Goal: Information Seeking & Learning: Learn about a topic

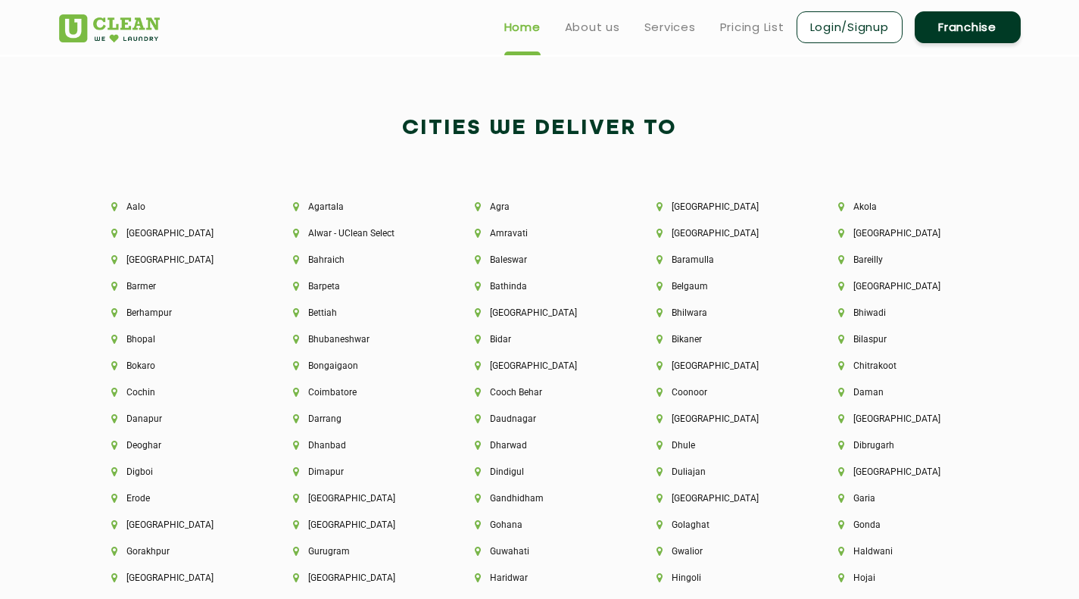
scroll to position [3165, 0]
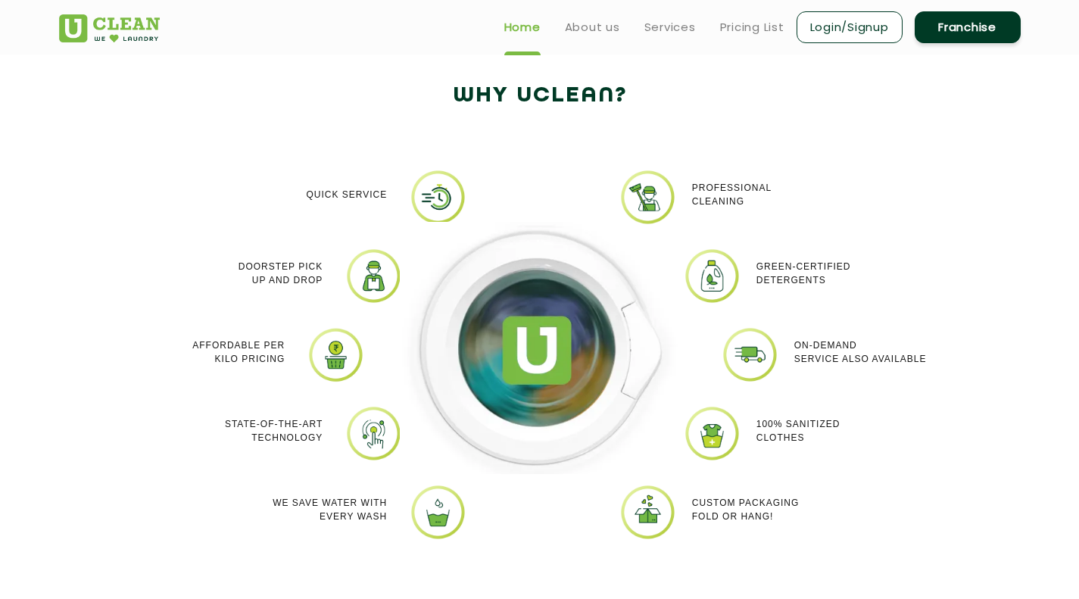
scroll to position [1238, 0]
click at [175, 192] on div "Quick Service Doorstep Pick up and Drop Affordable per kilo pricing State-of-th…" at bounding box center [237, 367] width 303 height 394
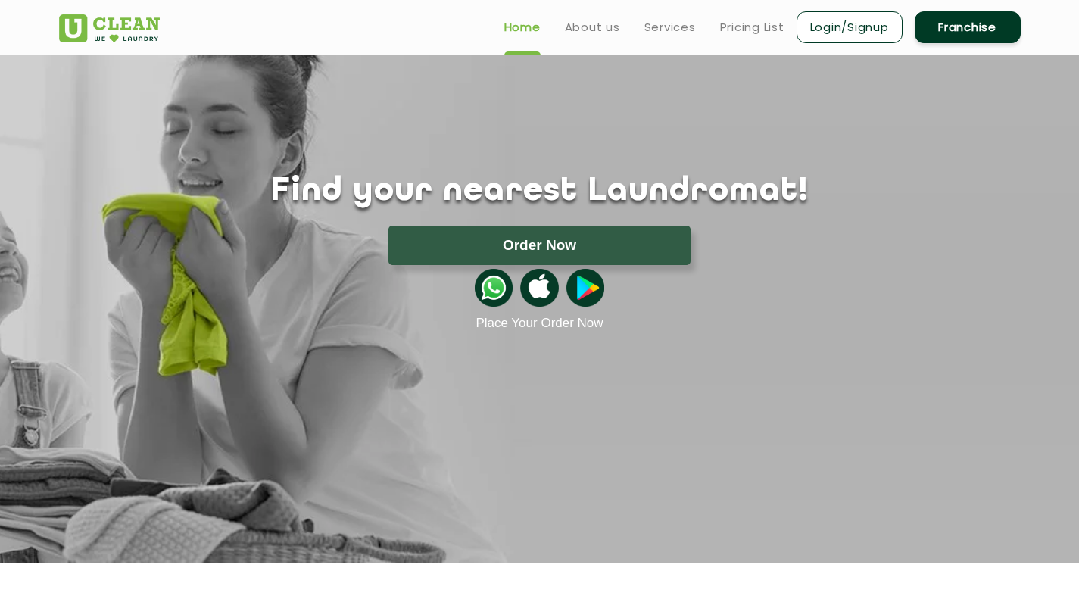
scroll to position [0, 0]
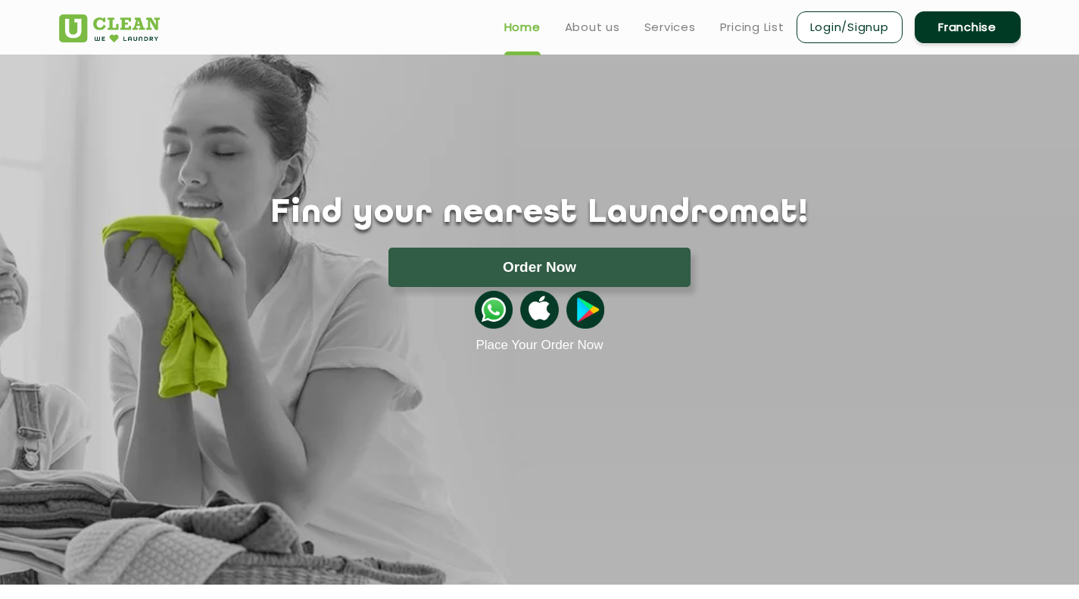
click at [604, 30] on link "About us" at bounding box center [592, 27] width 55 height 18
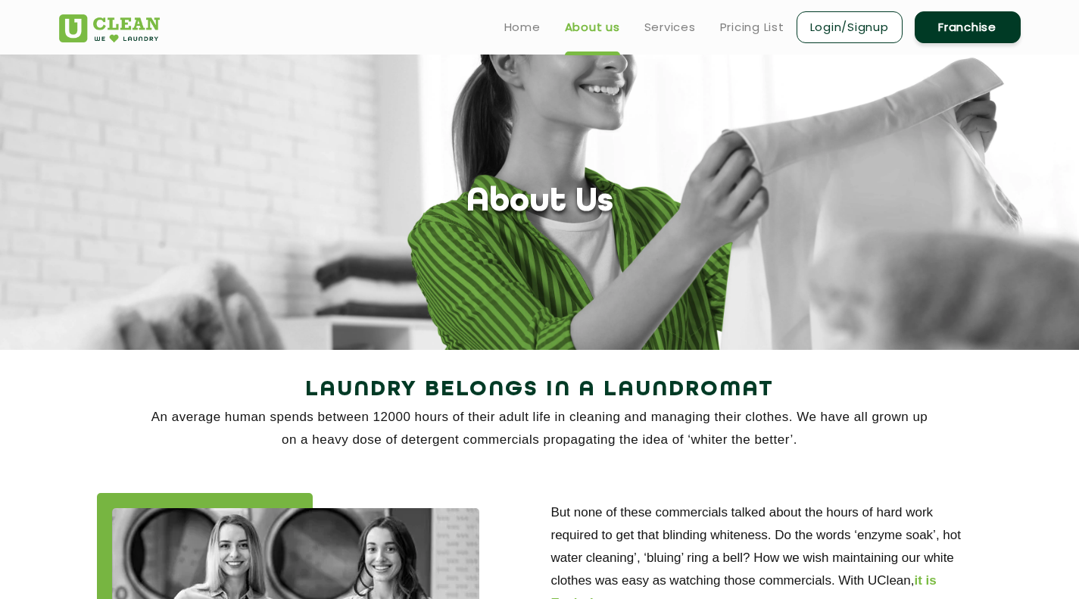
click at [668, 28] on link "Services" at bounding box center [669, 27] width 51 height 18
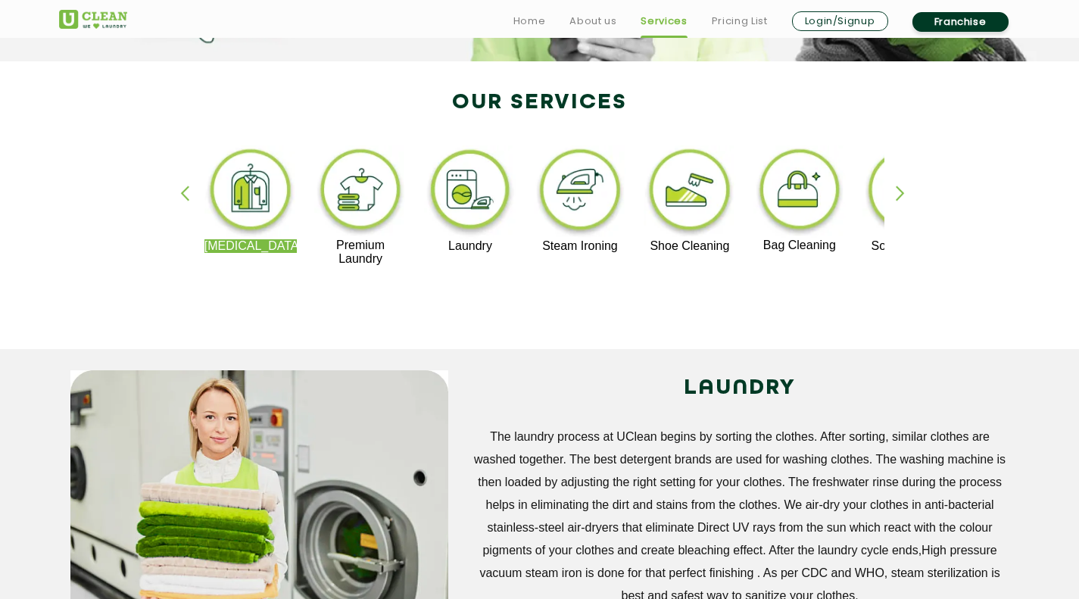
scroll to position [289, 0]
click at [895, 186] on div "[MEDICAL_DATA] Premium Laundry Laundry Steam Ironing Shoe Cleaning Bag Cleaning…" at bounding box center [540, 212] width 985 height 273
click at [895, 191] on div "[MEDICAL_DATA] Premium Laundry Laundry Steam Ironing Shoe Cleaning Bag Cleaning…" at bounding box center [540, 212] width 985 height 273
click at [894, 195] on div "[MEDICAL_DATA] Premium Laundry Laundry Steam Ironing Shoe Cleaning Bag Cleaning…" at bounding box center [540, 212] width 985 height 273
click at [900, 195] on div "button" at bounding box center [907, 206] width 23 height 42
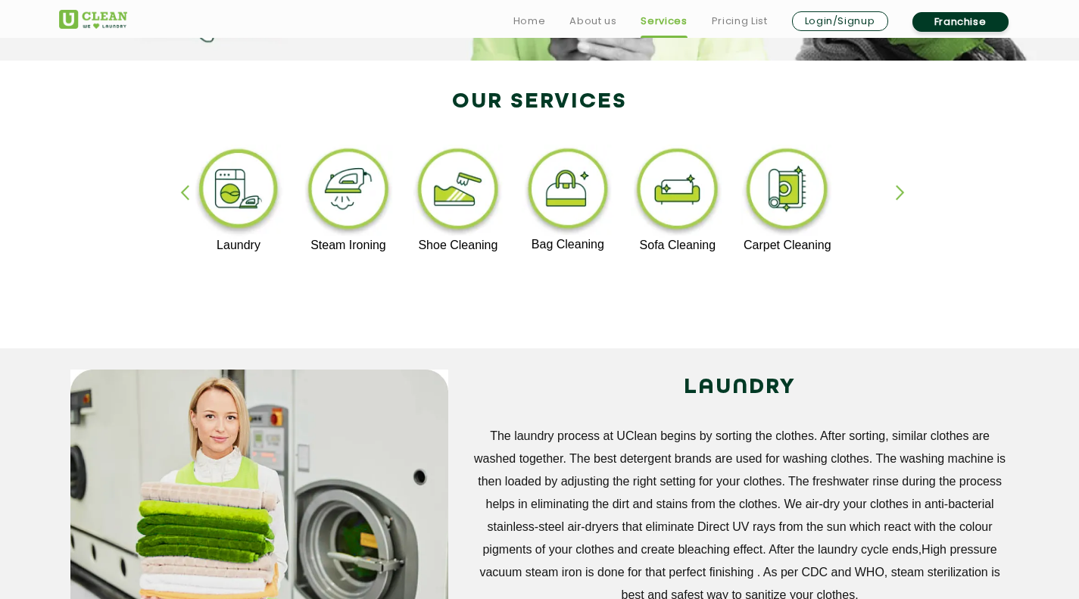
click at [900, 195] on div "button" at bounding box center [907, 206] width 23 height 42
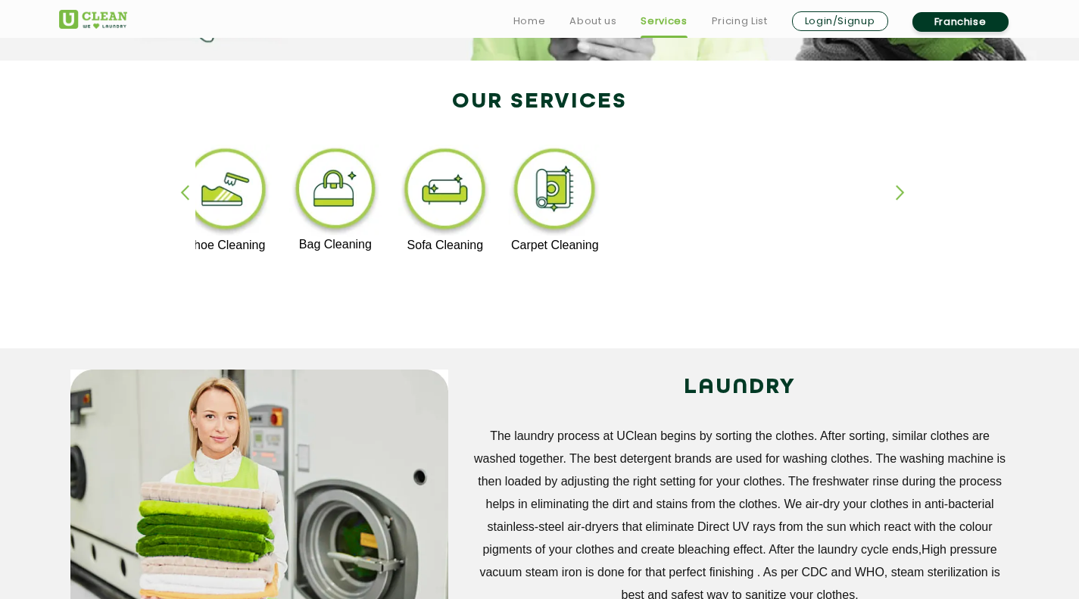
click at [900, 195] on div "button" at bounding box center [907, 206] width 23 height 42
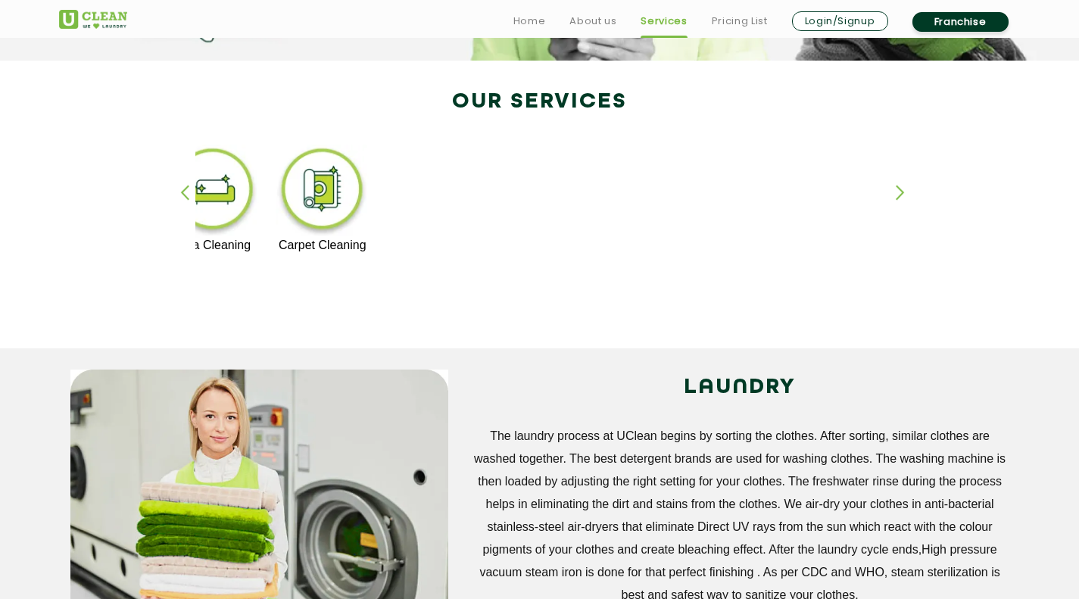
click at [900, 195] on div "button" at bounding box center [907, 206] width 23 height 42
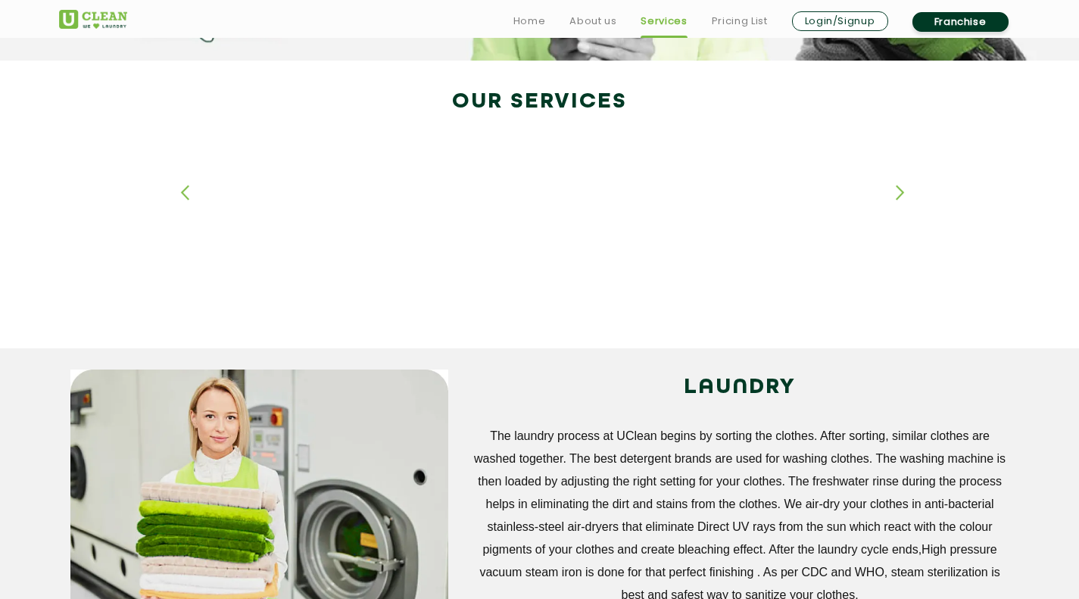
click at [900, 195] on div "button" at bounding box center [907, 206] width 23 height 42
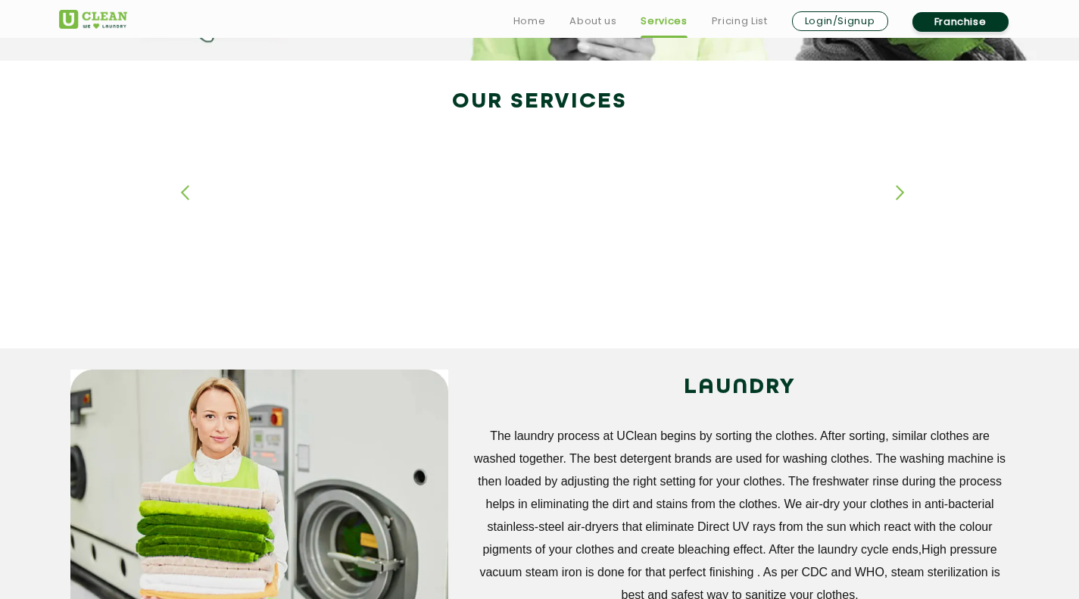
click at [187, 192] on div "button" at bounding box center [191, 206] width 23 height 42
click at [184, 192] on div "button" at bounding box center [191, 206] width 23 height 42
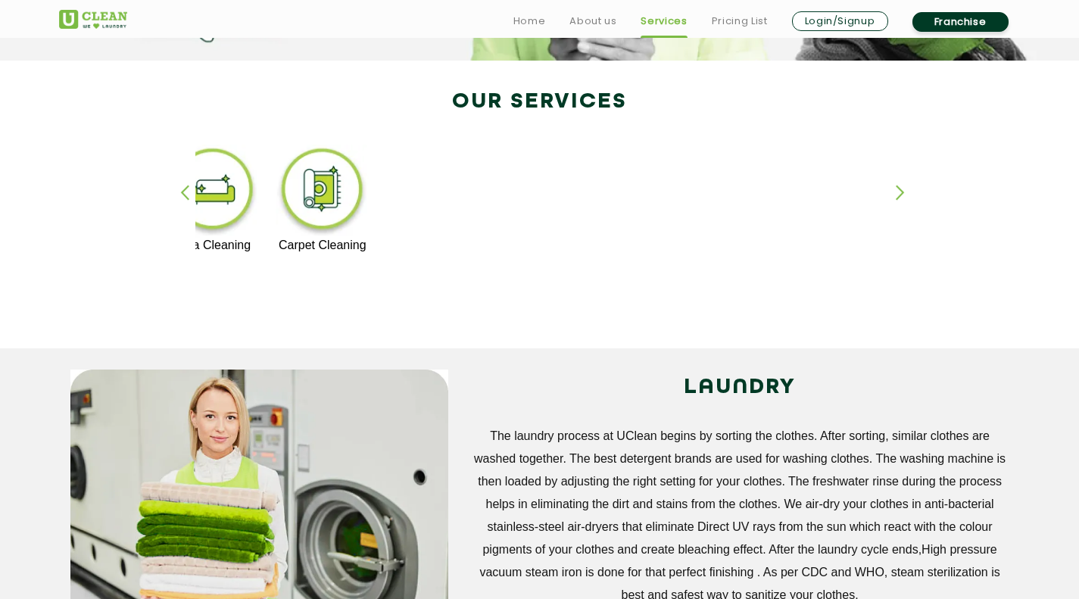
click at [184, 192] on div "button" at bounding box center [191, 206] width 23 height 42
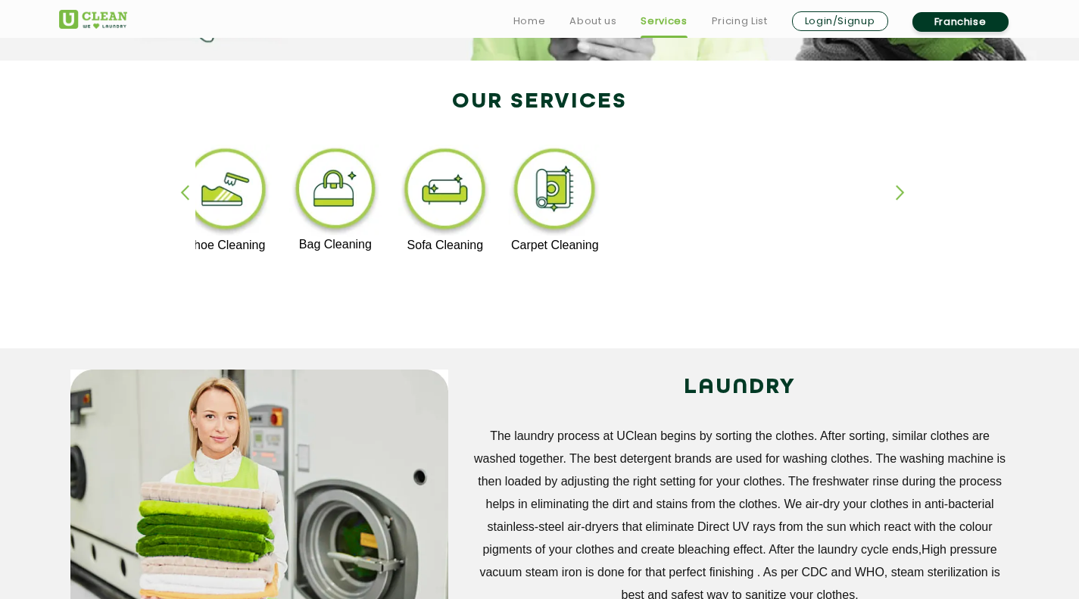
click at [184, 192] on div "button" at bounding box center [191, 206] width 23 height 42
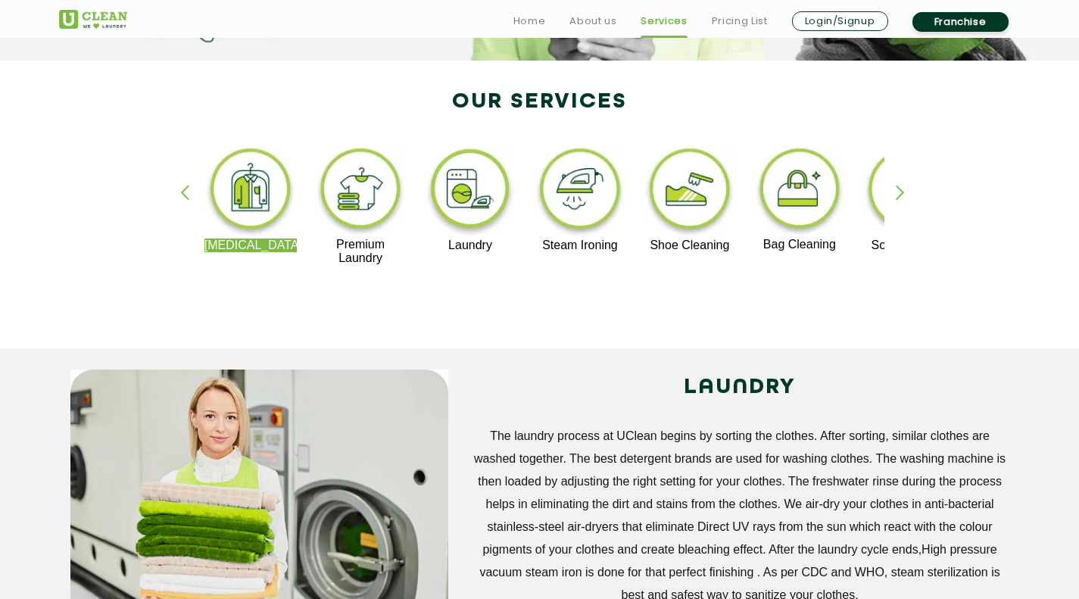
click at [184, 192] on div "button" at bounding box center [191, 206] width 23 height 42
click at [183, 191] on div "button" at bounding box center [191, 206] width 23 height 42
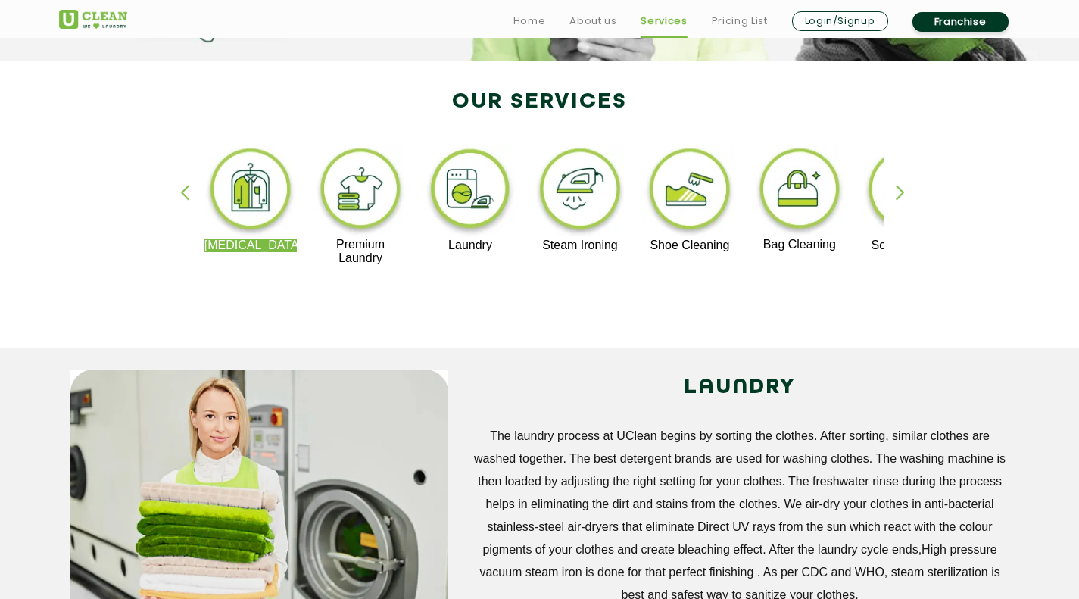
click at [183, 191] on div "button" at bounding box center [191, 206] width 23 height 42
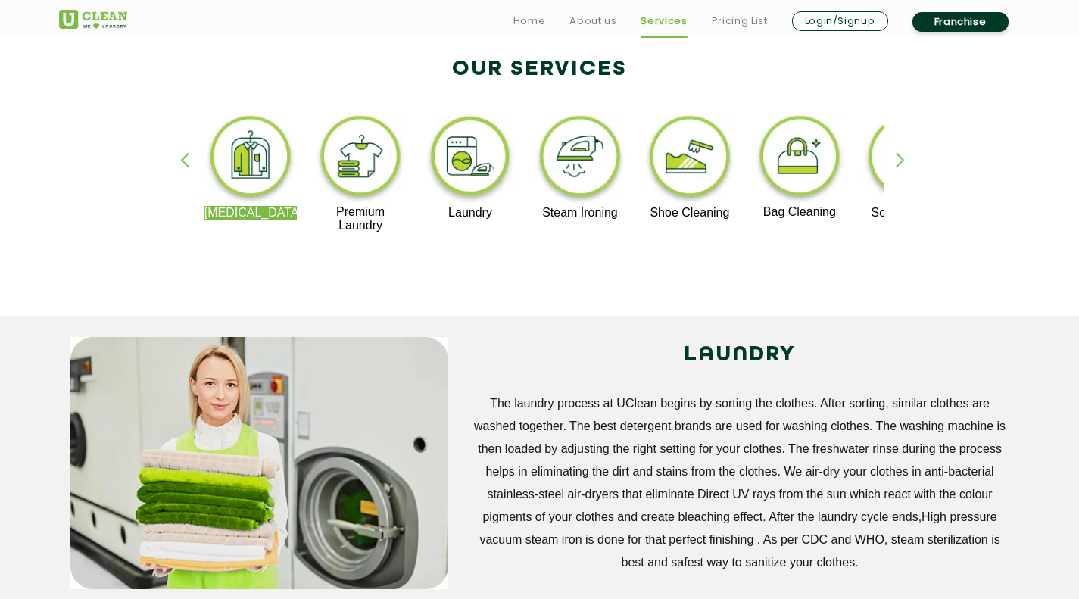
scroll to position [323, 0]
click at [112, 231] on div "[MEDICAL_DATA] Premium Laundry Laundry Steam Ironing Shoe Cleaning Bag Cleaning…" at bounding box center [540, 178] width 985 height 273
click at [738, 23] on link "Pricing List" at bounding box center [740, 21] width 56 height 18
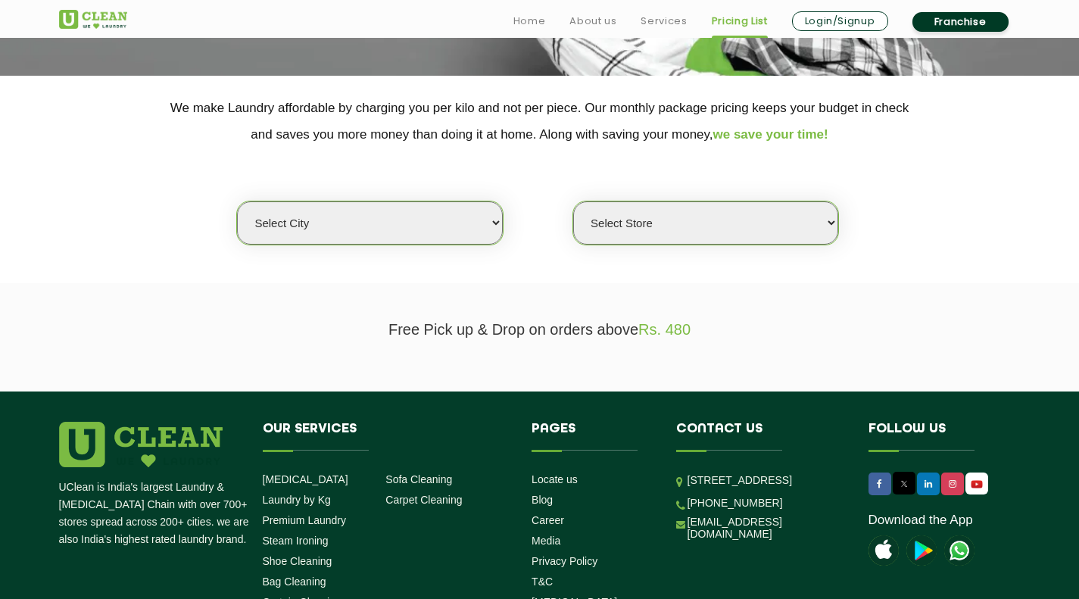
scroll to position [275, 0]
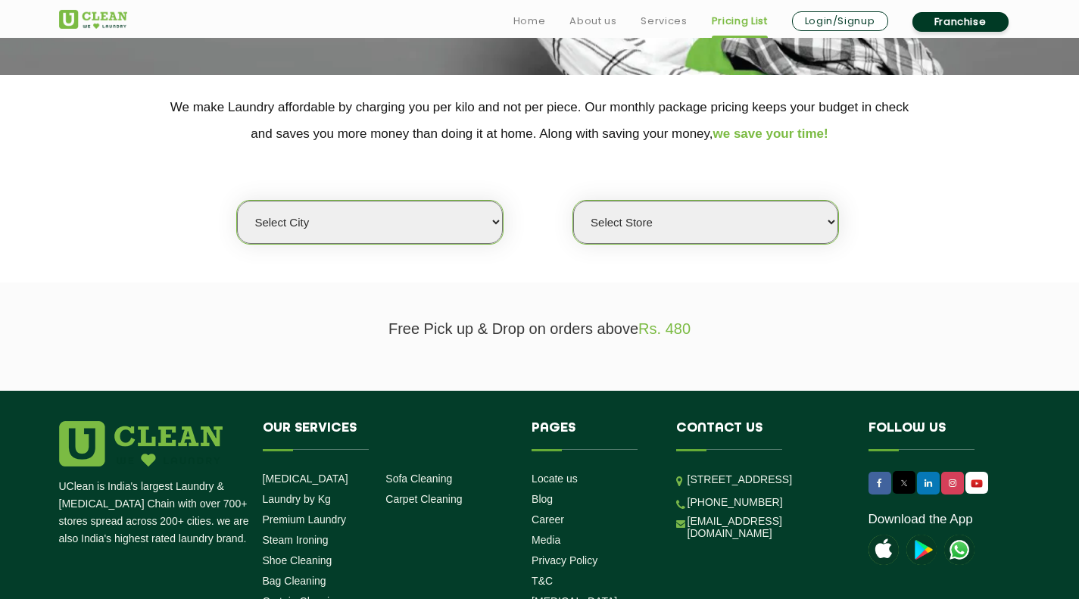
click at [401, 198] on div "Select city [GEOGRAPHIC_DATA] [GEOGRAPHIC_DATA] [GEOGRAPHIC_DATA] [GEOGRAPHIC_D…" at bounding box center [540, 196] width 985 height 98
click at [382, 228] on select "Select city [GEOGRAPHIC_DATA] [GEOGRAPHIC_DATA] [GEOGRAPHIC_DATA] [GEOGRAPHIC_D…" at bounding box center [369, 222] width 265 height 43
select select "12"
click at [237, 201] on select "Select city [GEOGRAPHIC_DATA] [GEOGRAPHIC_DATA] [GEOGRAPHIC_DATA] [GEOGRAPHIC_D…" at bounding box center [369, 222] width 265 height 43
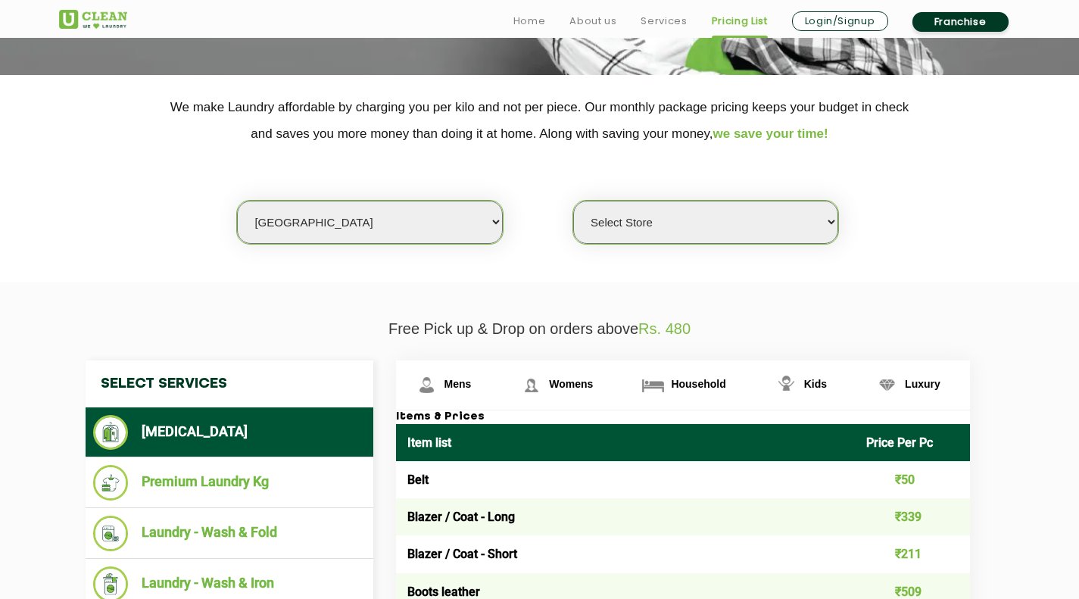
click at [661, 229] on select "Select Store UClean Shivranjani" at bounding box center [705, 222] width 265 height 43
select select "25"
click at [573, 201] on select "Select Store UClean Shivranjani" at bounding box center [705, 222] width 265 height 43
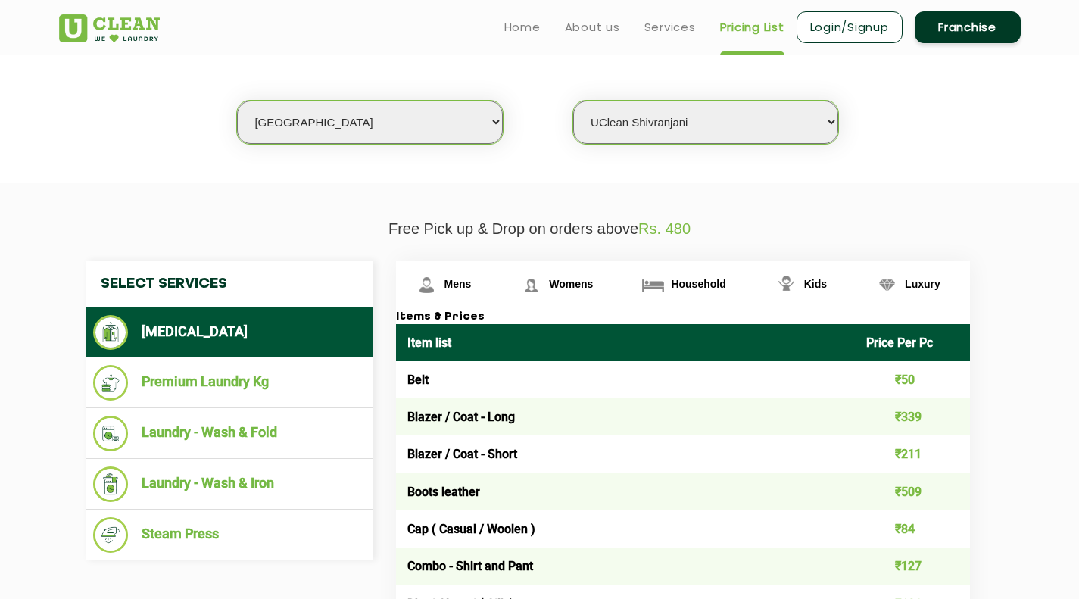
scroll to position [374, 0]
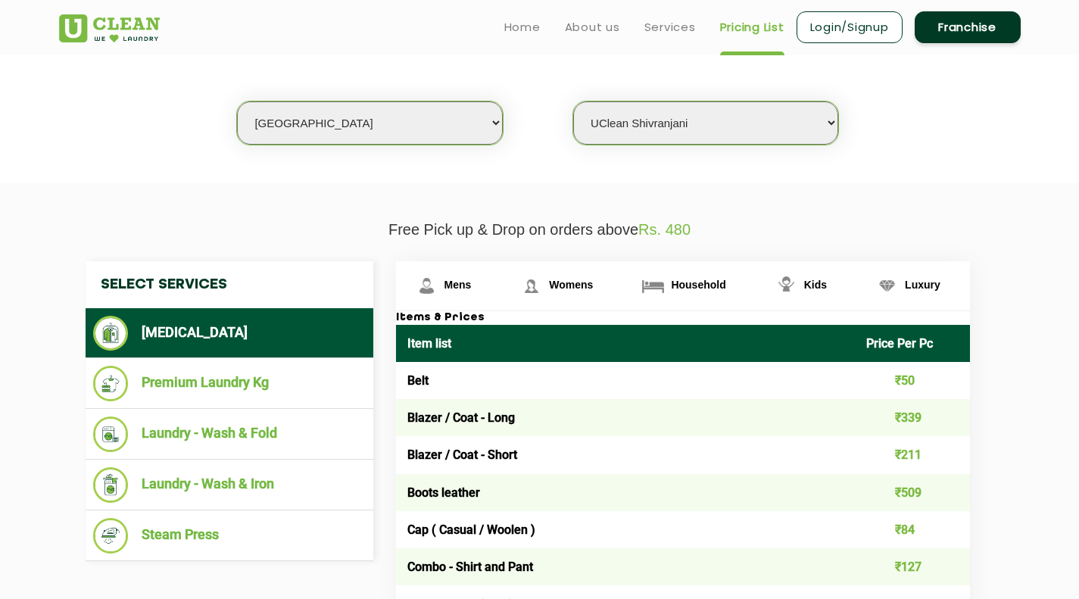
click at [224, 385] on li "Premium Laundry Kg" at bounding box center [229, 384] width 273 height 36
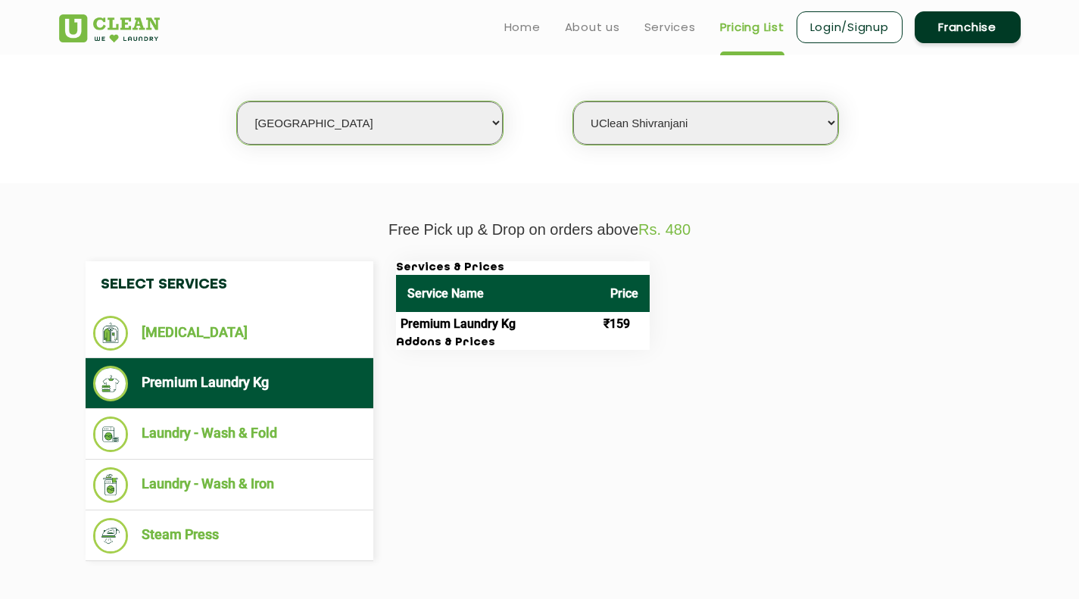
click at [225, 413] on ul "Laundry - Wash & Fold" at bounding box center [230, 434] width 288 height 51
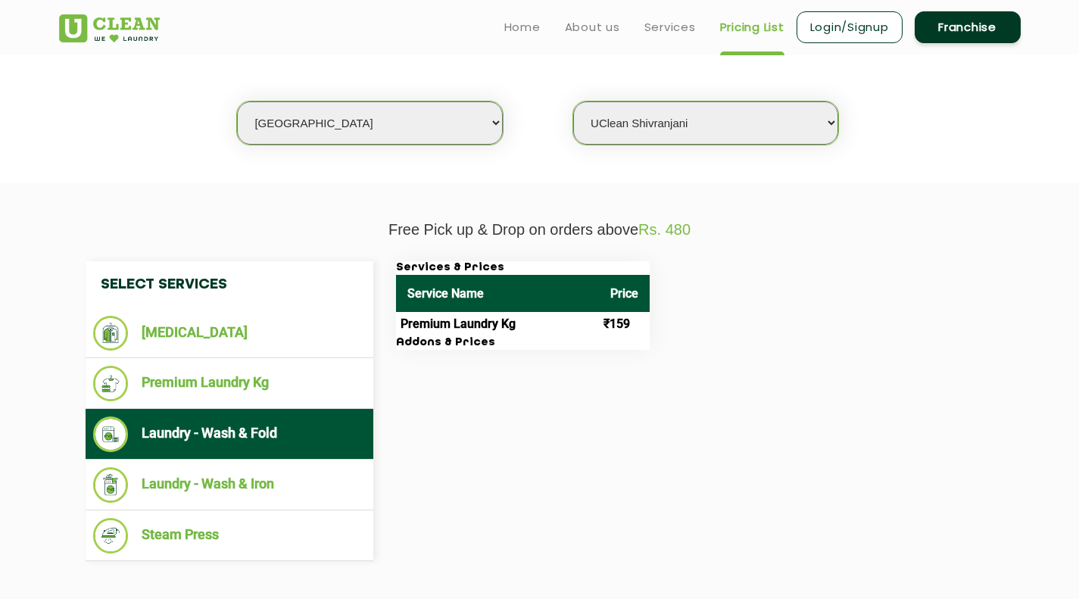
click at [235, 467] on li "Laundry - Wash & Iron" at bounding box center [229, 485] width 273 height 36
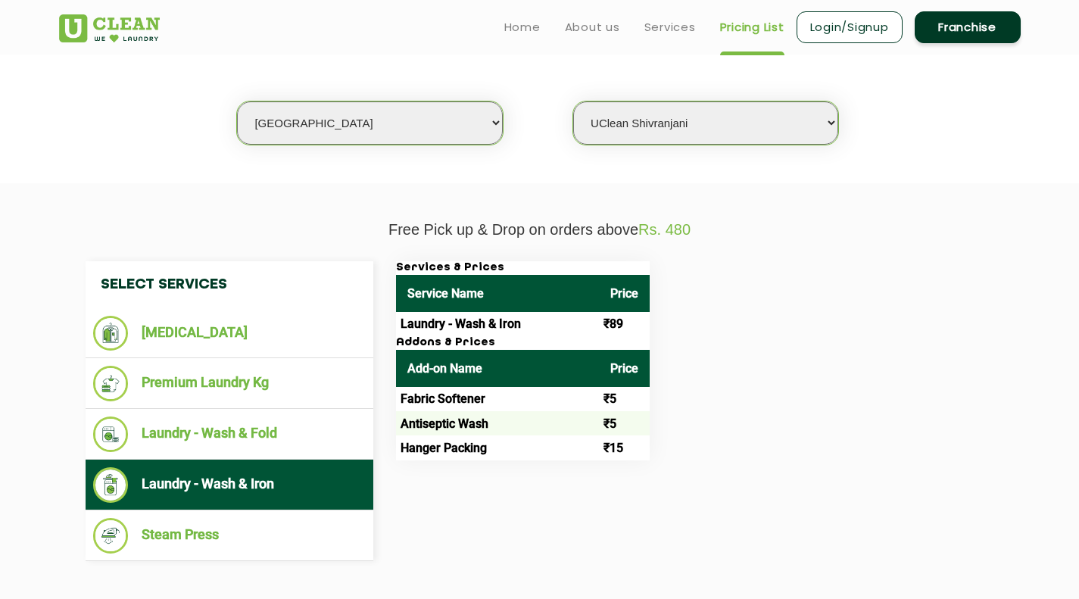
click at [255, 540] on li "Steam Press" at bounding box center [229, 536] width 273 height 36
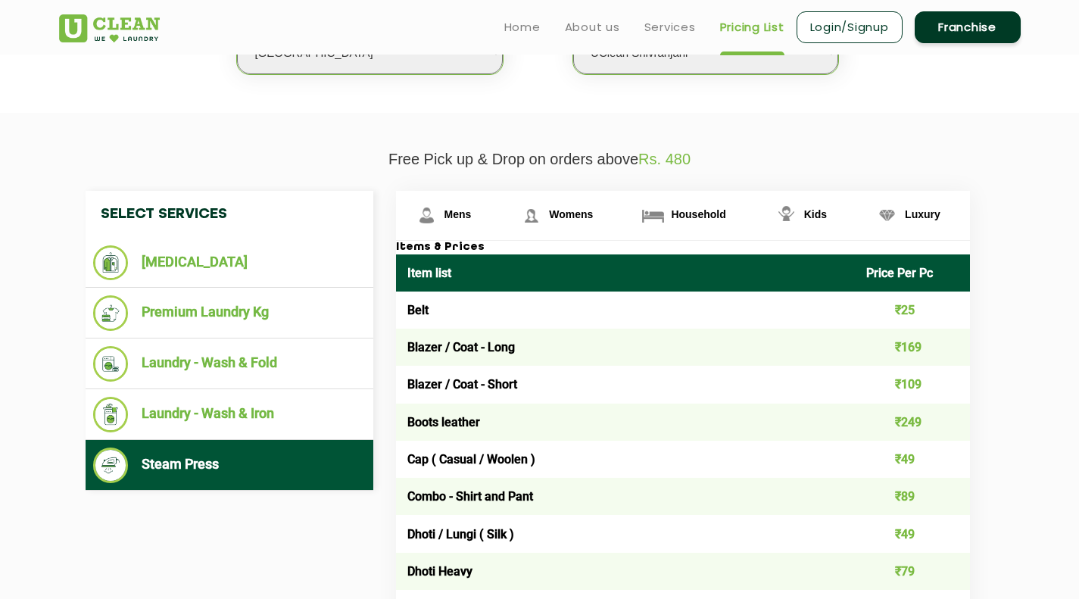
scroll to position [444, 0]
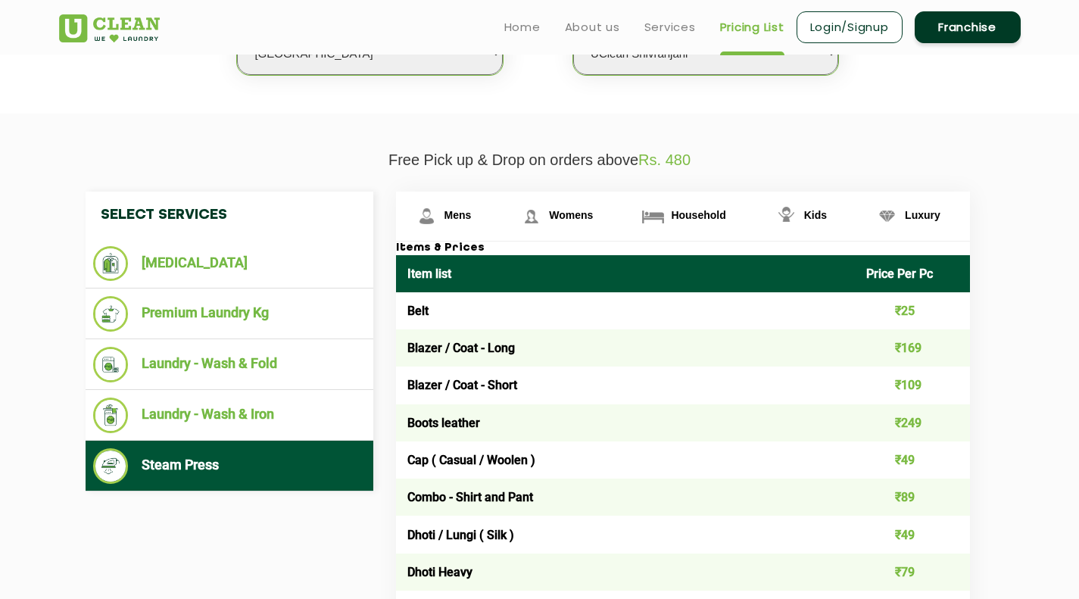
click at [278, 257] on li "[MEDICAL_DATA]" at bounding box center [229, 263] width 273 height 35
